Goal: Check status: Check status

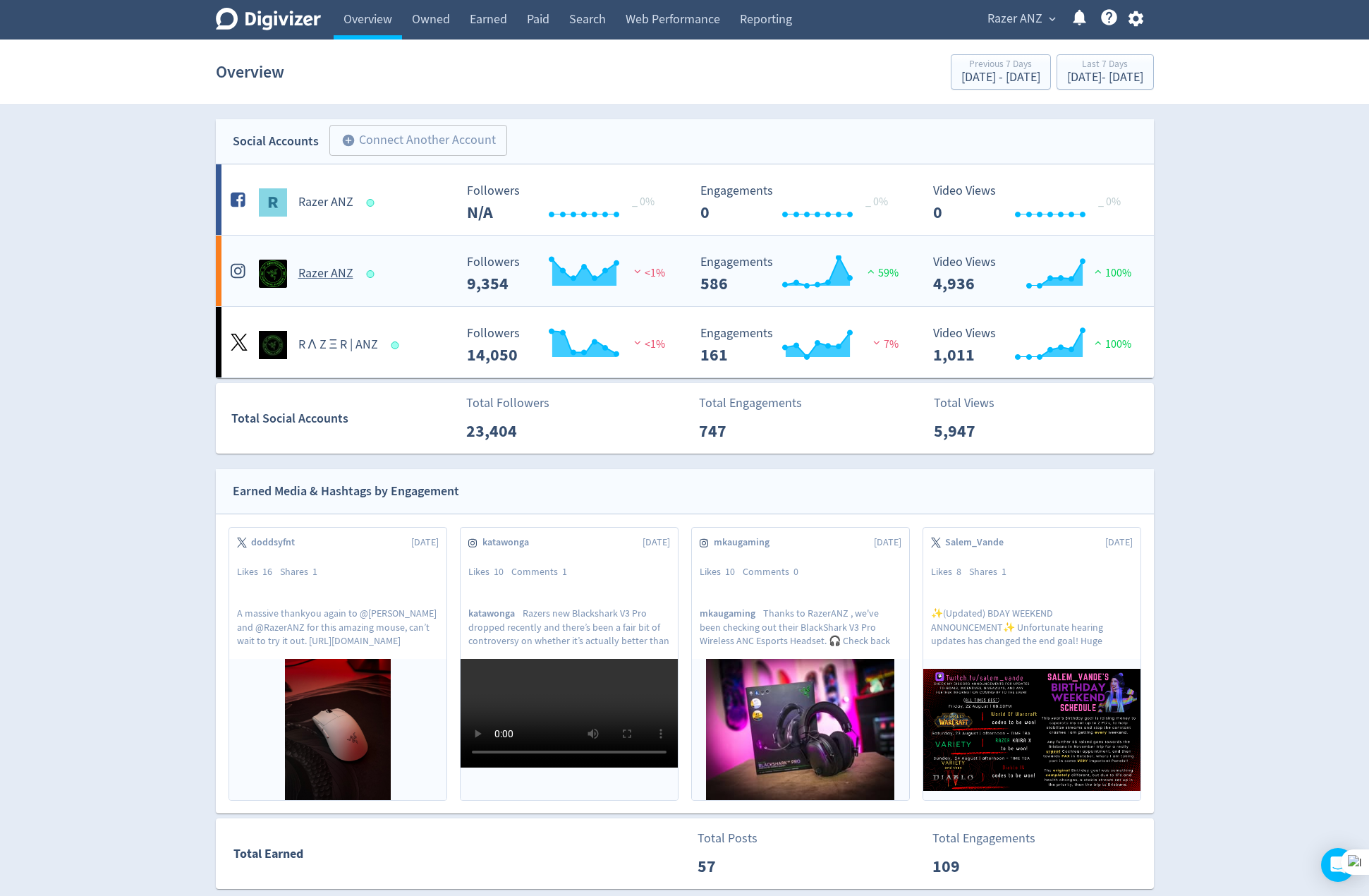
click at [322, 272] on h5 "Razer ANZ" at bounding box center [326, 274] width 55 height 17
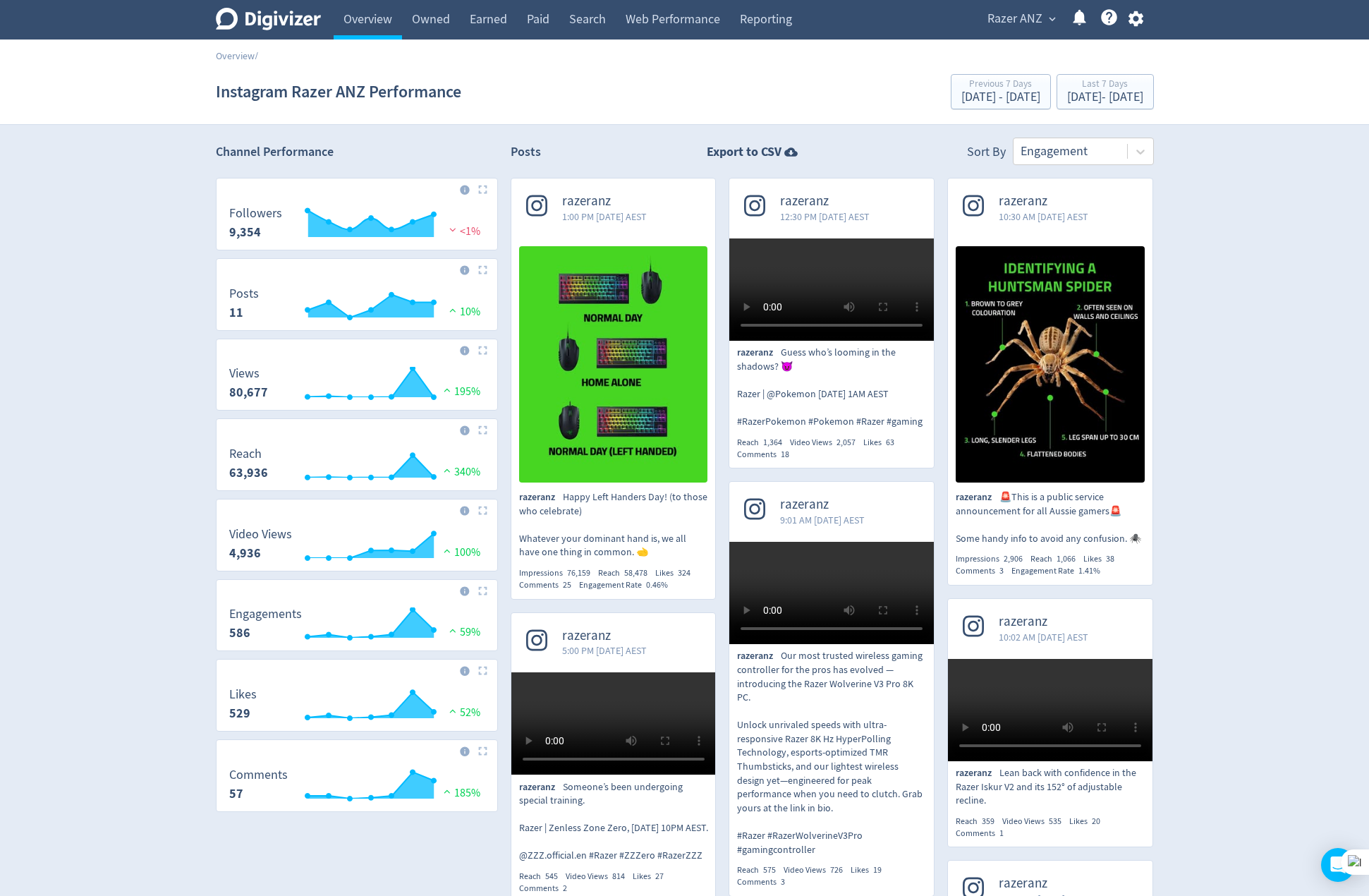
click at [680, 555] on p "razeranz Happy Left Handers Day! (to those who celebrate) Whatever your dominan…" at bounding box center [614, 524] width 189 height 69
click at [1119, 95] on div "[DATE] - [DATE]" at bounding box center [1106, 97] width 76 height 12
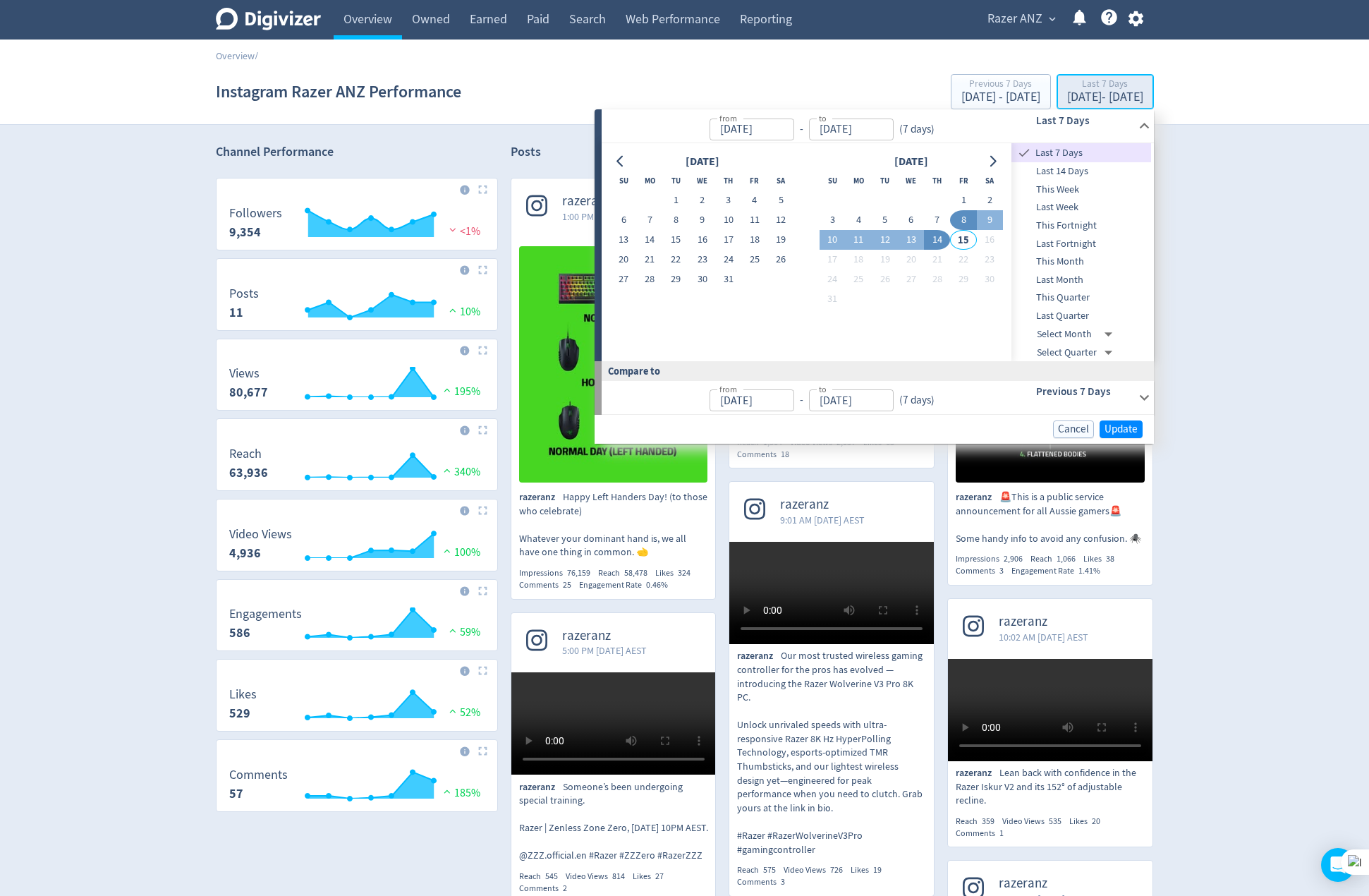
type input "[DATE]"
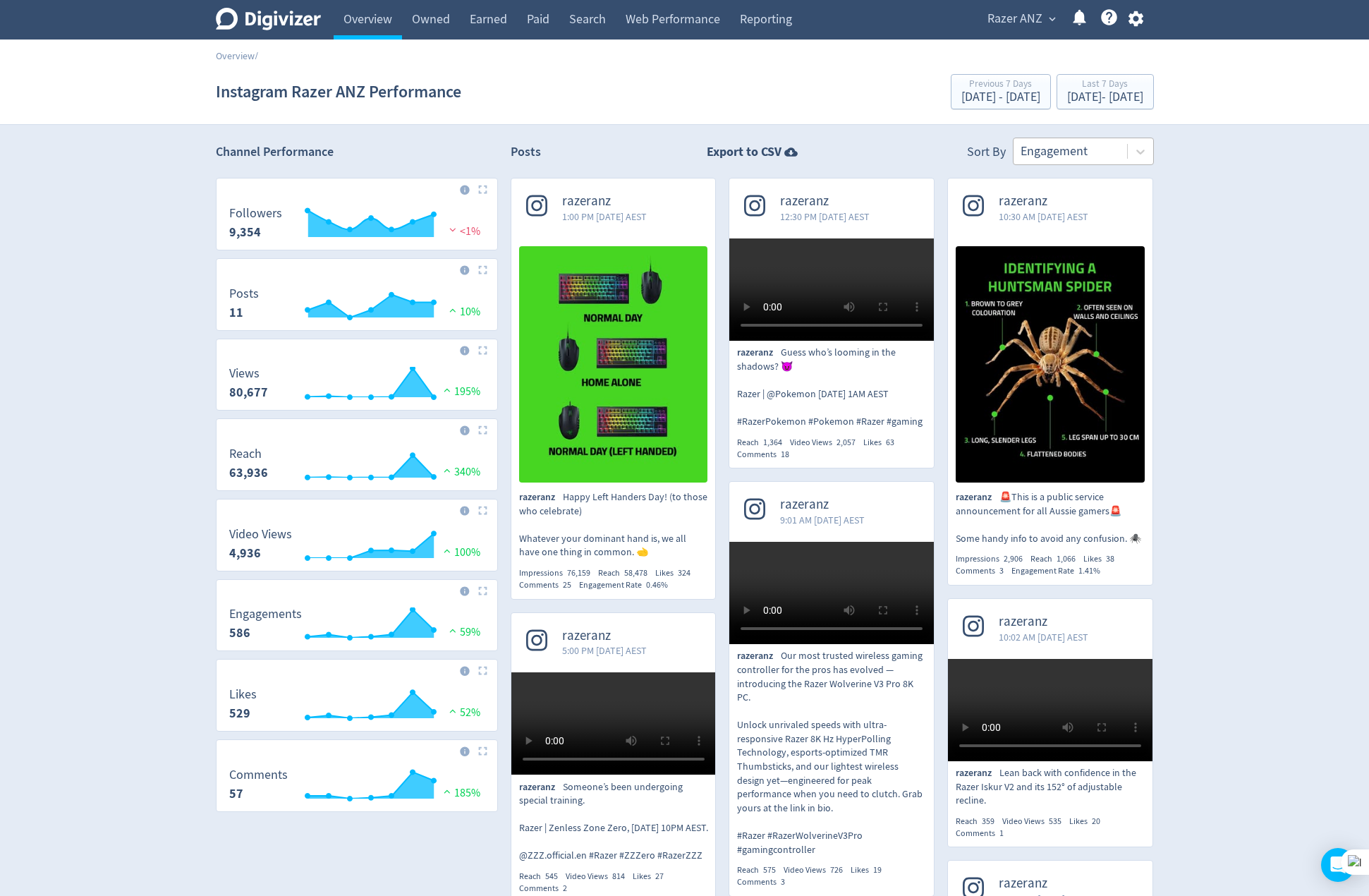
click at [1124, 161] on div "Engagement" at bounding box center [1071, 151] width 114 height 26
